Goal: Information Seeking & Learning: Find specific page/section

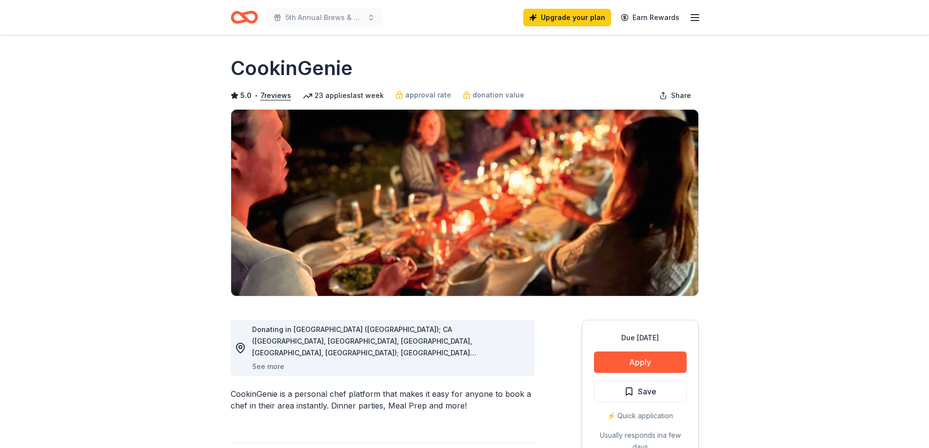
click at [693, 15] on line "button" at bounding box center [695, 15] width 8 height 0
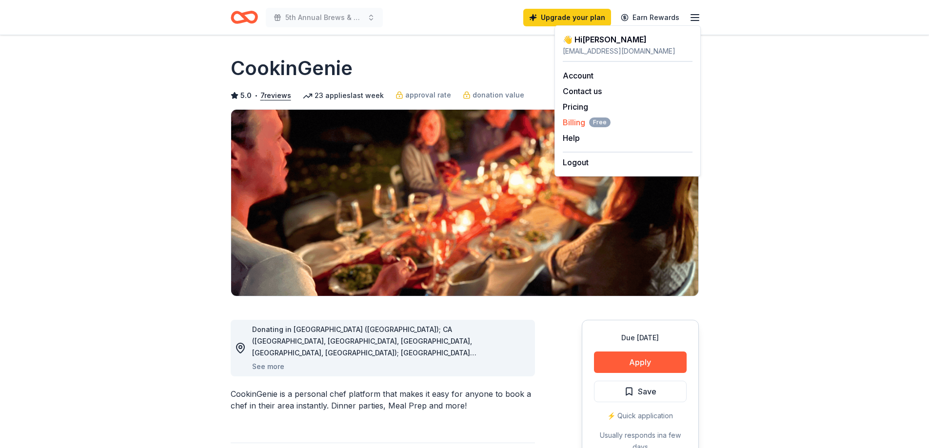
click at [576, 121] on span "Billing Free" at bounding box center [587, 123] width 48 height 12
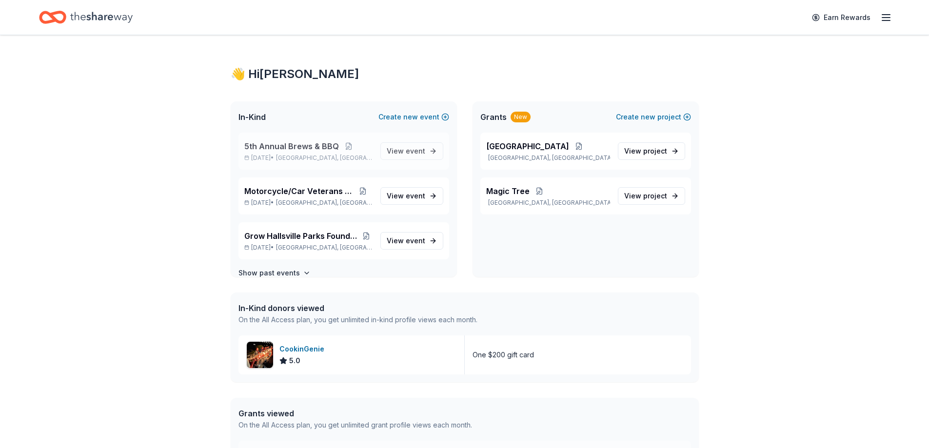
click at [280, 145] on span "5th Annual Brews & BBQ" at bounding box center [291, 146] width 95 height 12
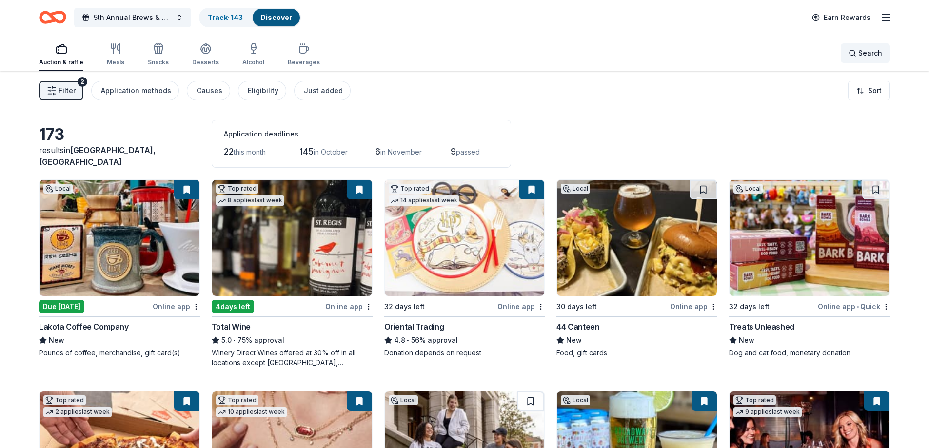
click at [876, 55] on span "Search" at bounding box center [871, 53] width 24 height 12
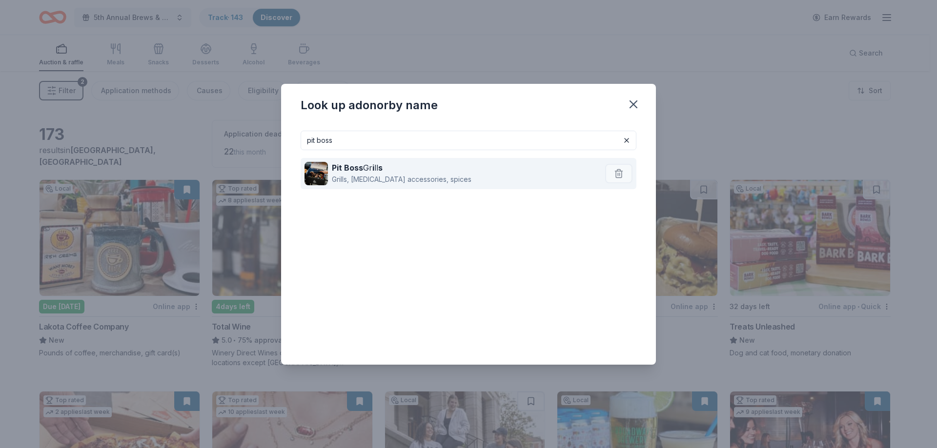
type input "pit boss"
click at [342, 171] on strong "Pit Boss" at bounding box center [347, 168] width 31 height 10
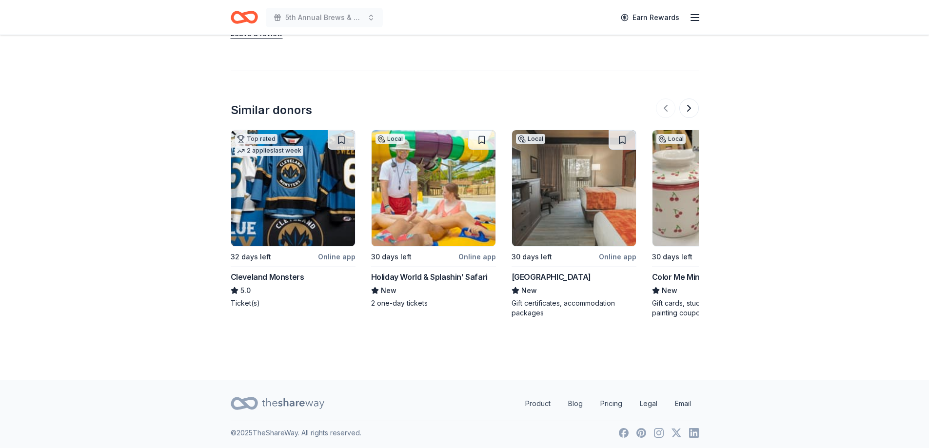
scroll to position [955, 0]
